Goal: Navigation & Orientation: Find specific page/section

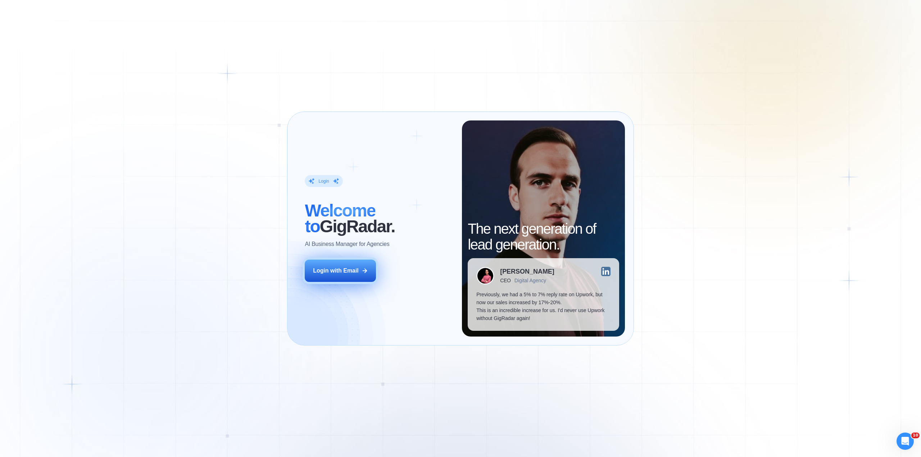
click at [341, 275] on button "Login with Email" at bounding box center [340, 271] width 71 height 22
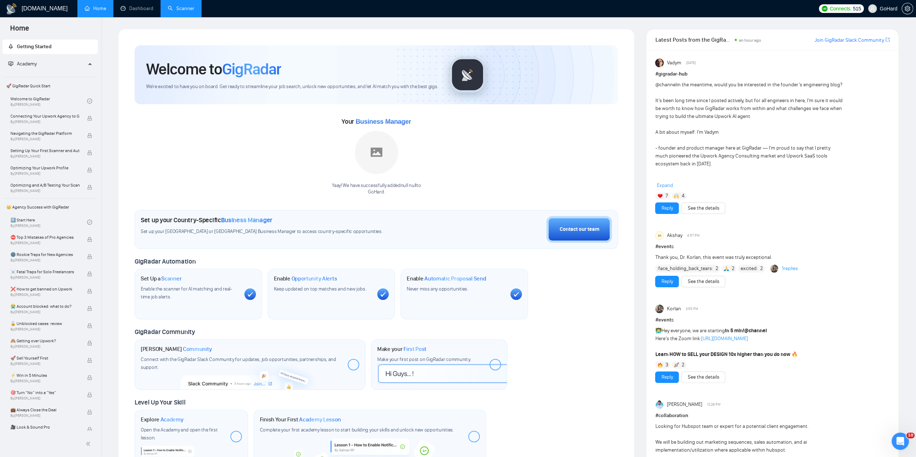
click at [179, 8] on link "Scanner" at bounding box center [181, 8] width 27 height 6
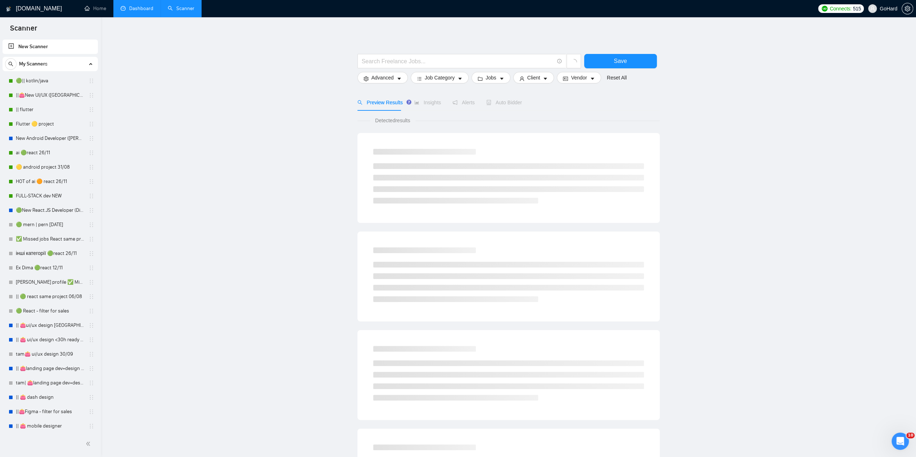
click at [144, 8] on link "Dashboard" at bounding box center [137, 8] width 33 height 6
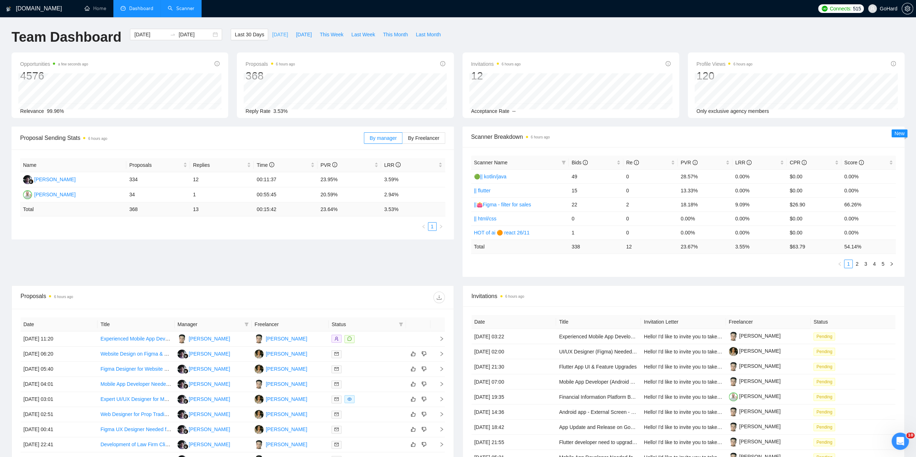
click at [272, 34] on span "[DATE]" at bounding box center [280, 35] width 16 height 8
type input "[DATE]"
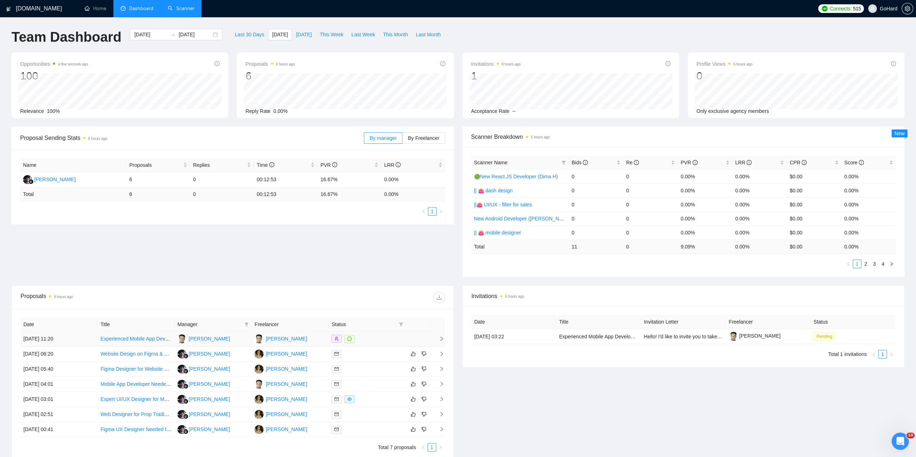
click at [361, 339] on div at bounding box center [366, 339] width 71 height 8
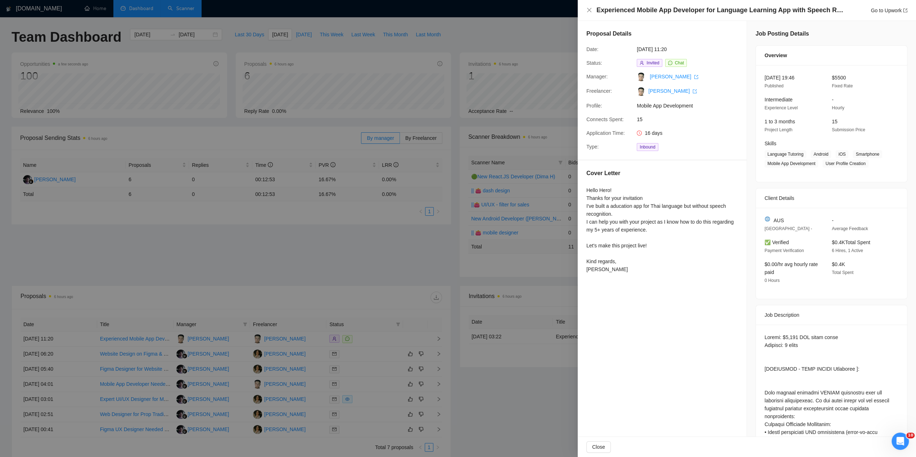
click at [344, 242] on div at bounding box center [458, 228] width 916 height 457
